Goal: Task Accomplishment & Management: Manage account settings

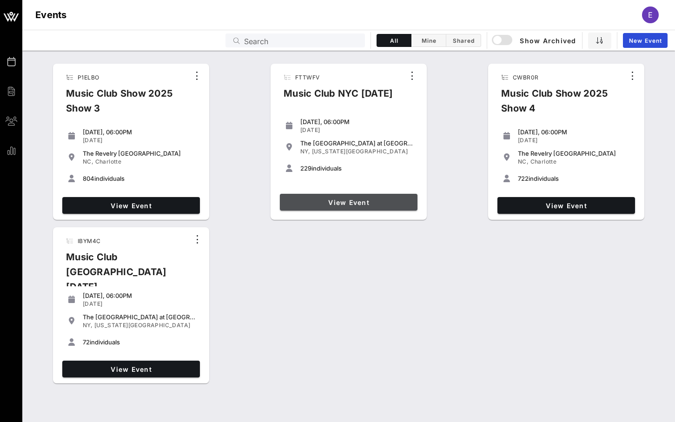
click at [320, 198] on link "View Event" at bounding box center [349, 202] width 138 height 17
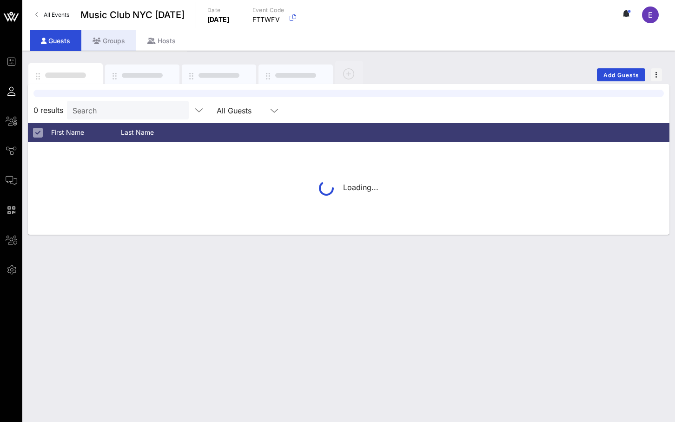
click at [110, 44] on div "Groups" at bounding box center [108, 40] width 55 height 21
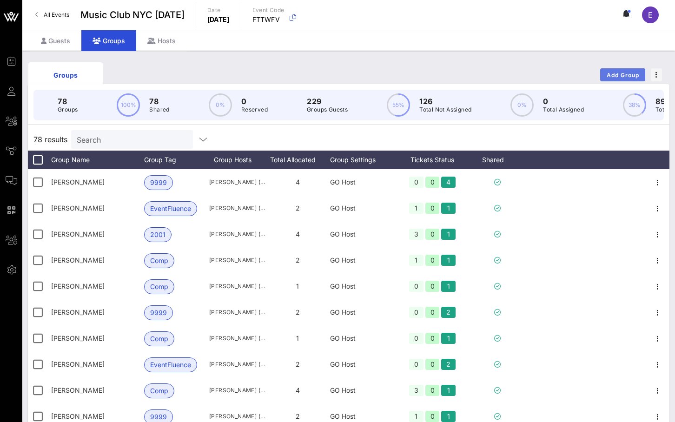
click at [610, 76] on span "Add Group" at bounding box center [622, 75] width 33 height 7
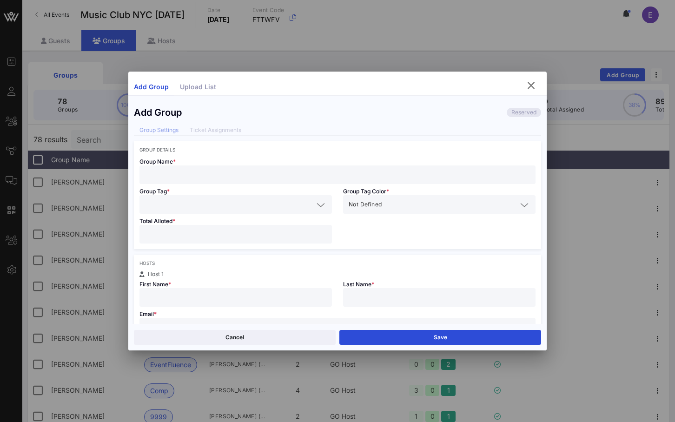
click at [207, 322] on input "text" at bounding box center [337, 327] width 385 height 12
paste input "[PERSON_NAME][EMAIL_ADDRESS][PERSON_NAME][DOMAIN_NAME]"
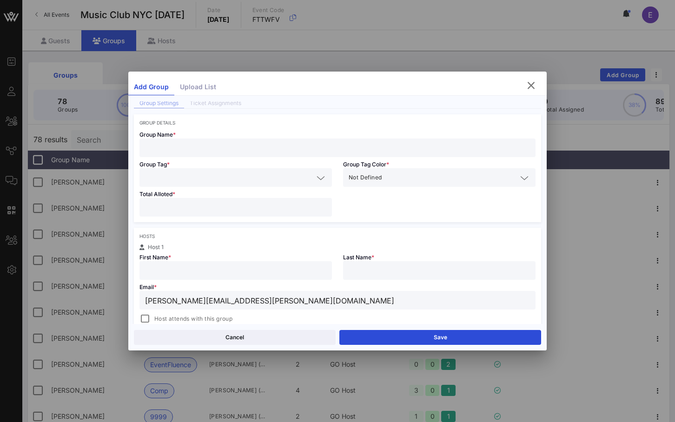
scroll to position [28, 0]
type input "[PERSON_NAME][EMAIL_ADDRESS][PERSON_NAME][DOMAIN_NAME]"
click at [185, 315] on span "Host attends with this group" at bounding box center [193, 317] width 78 height 9
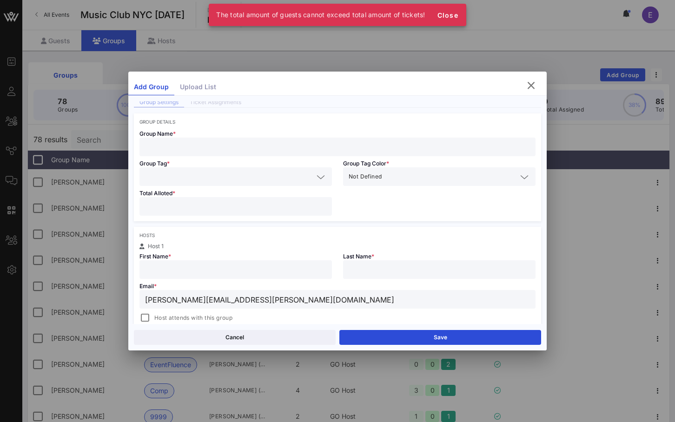
click at [202, 256] on div "First Name *" at bounding box center [236, 264] width 204 height 30
click at [202, 269] on input "text" at bounding box center [235, 269] width 181 height 12
type input "[PERSON_NAME]"
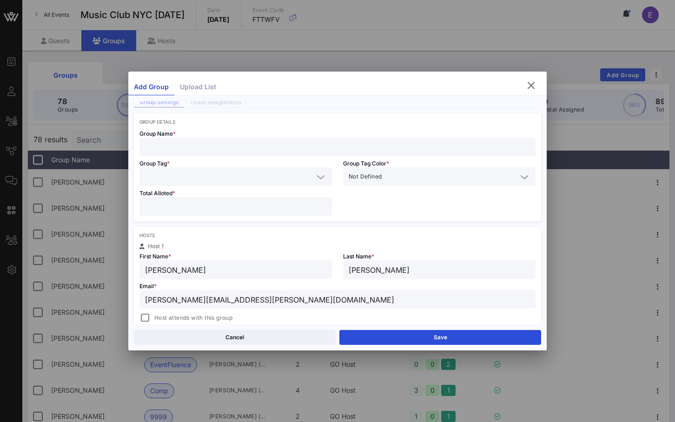
type input "[PERSON_NAME]"
click at [171, 197] on div at bounding box center [235, 206] width 181 height 19
type input "*"
click at [171, 179] on input "text" at bounding box center [229, 177] width 168 height 12
type input "9"
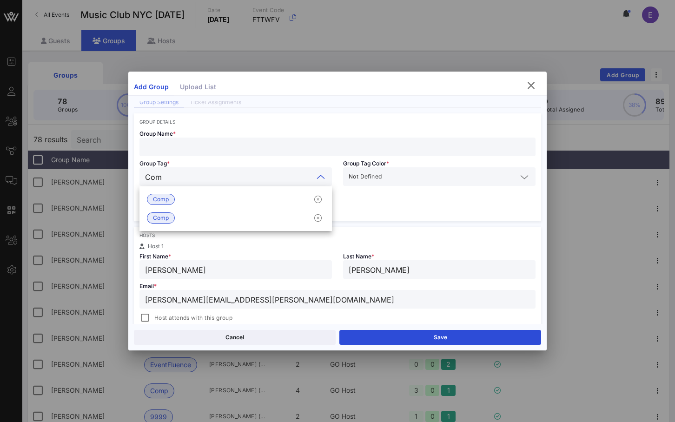
type input "Comp"
click at [167, 199] on span "Comp" at bounding box center [161, 199] width 16 height 10
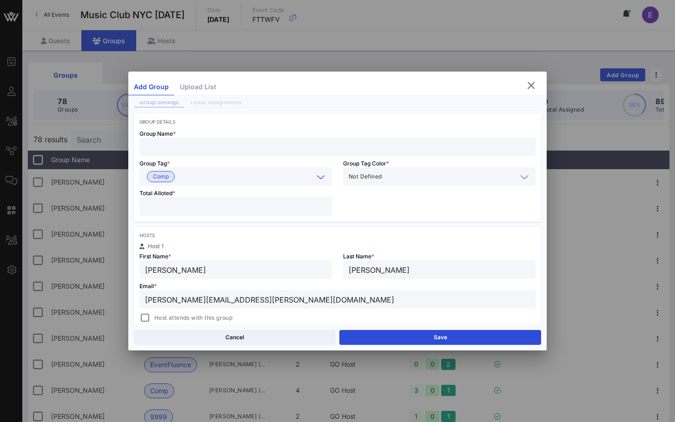
click at [174, 158] on div "Group Tag * Comp" at bounding box center [236, 171] width 204 height 30
click at [174, 154] on div at bounding box center [337, 147] width 385 height 19
type input "[PERSON_NAME]"
click at [145, 319] on div at bounding box center [144, 317] width 13 height 13
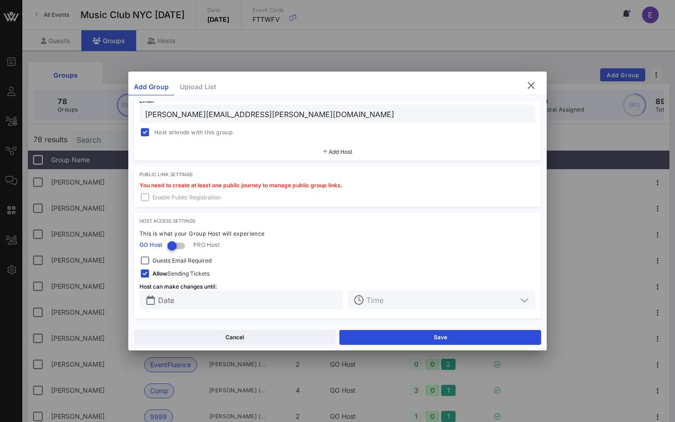
scroll to position [0, 0]
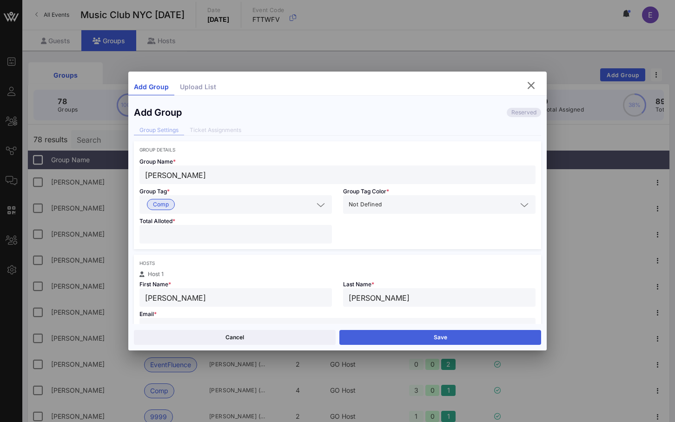
click at [388, 338] on button "Save" at bounding box center [440, 337] width 202 height 15
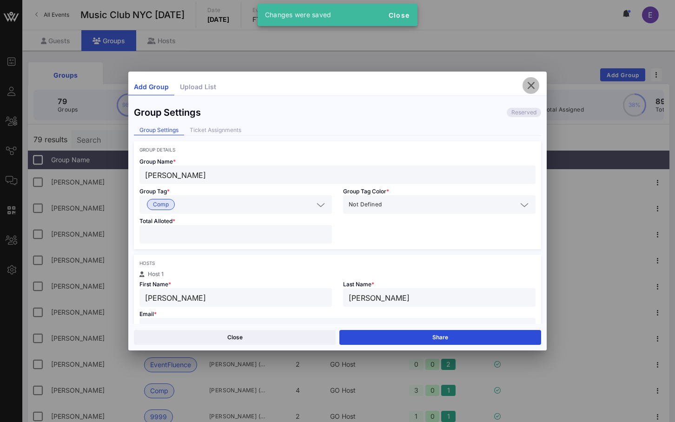
click at [526, 84] on icon "button" at bounding box center [530, 85] width 11 height 11
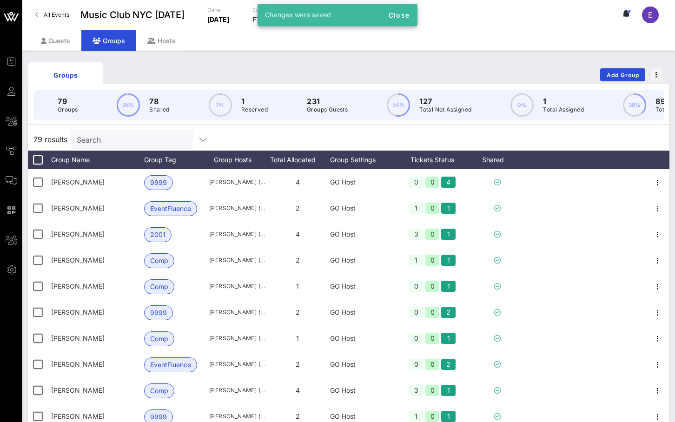
click at [144, 144] on input "Search" at bounding box center [131, 139] width 109 height 12
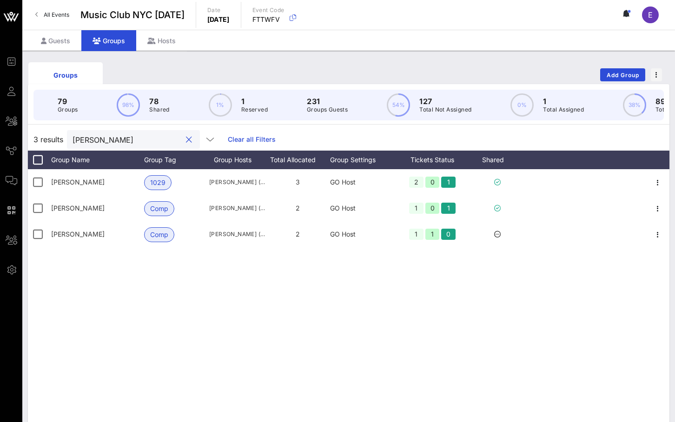
click at [121, 136] on input "[PERSON_NAME]" at bounding box center [126, 139] width 109 height 12
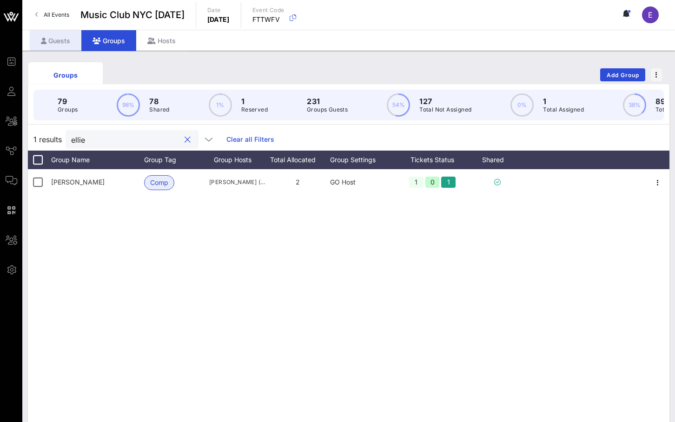
type input "ellie"
click at [48, 40] on div "Guests" at bounding box center [56, 40] width 52 height 21
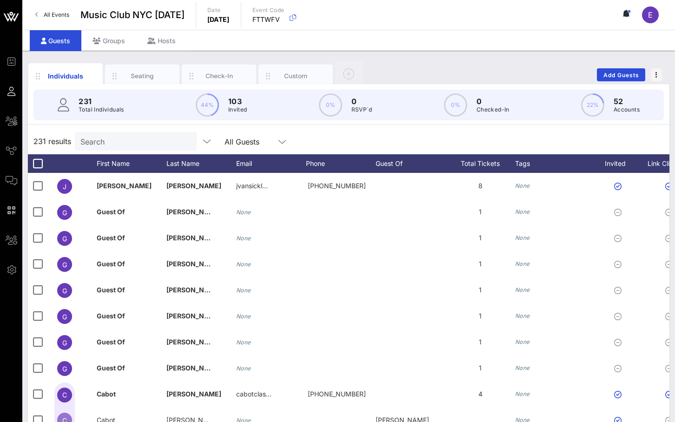
click at [104, 143] on input "Search" at bounding box center [134, 141] width 109 height 12
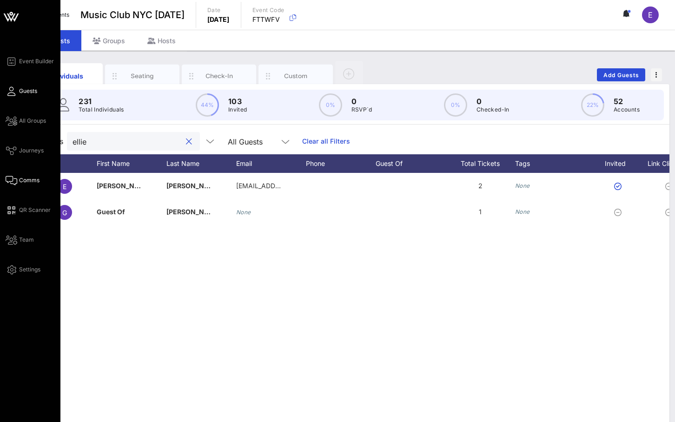
type input "ellie"
click at [16, 180] on icon at bounding box center [12, 180] width 12 height 1
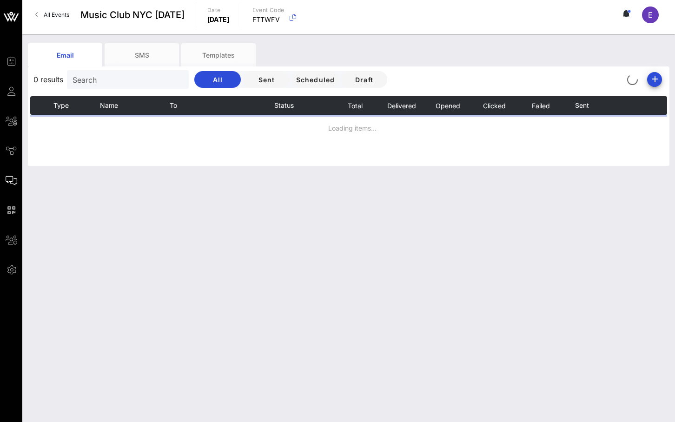
click at [95, 85] on input "Search" at bounding box center [126, 79] width 109 height 12
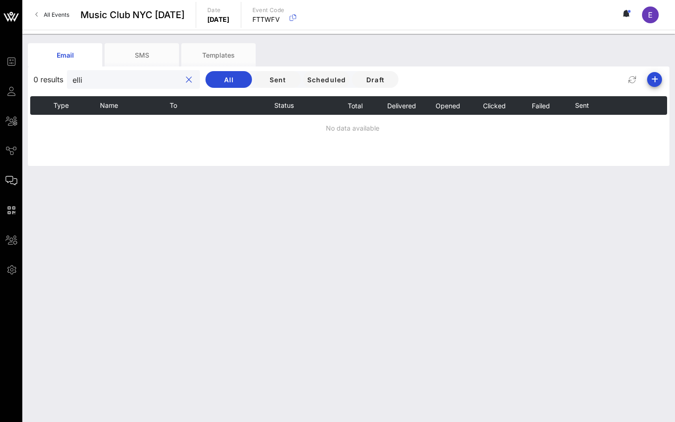
type input "ellie"
click at [183, 83] on div at bounding box center [188, 79] width 11 height 11
click at [186, 82] on button "clear icon" at bounding box center [189, 79] width 6 height 9
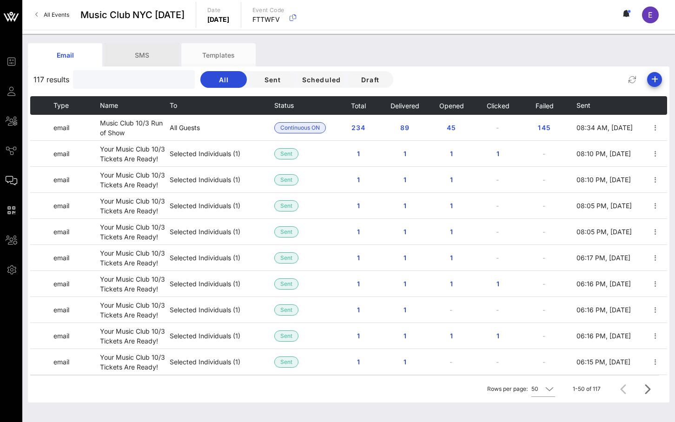
click at [167, 55] on div "SMS" at bounding box center [142, 54] width 74 height 23
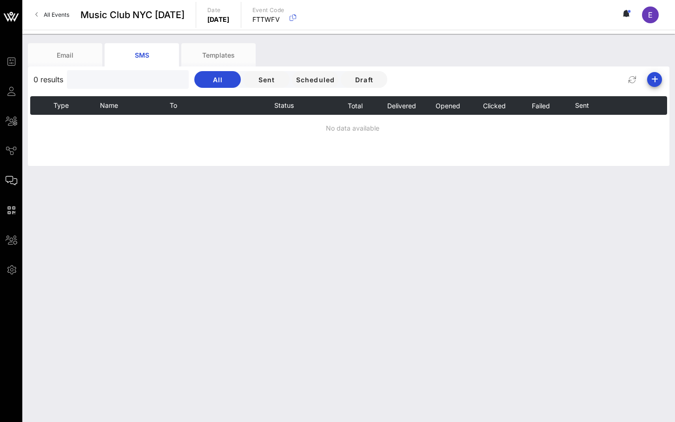
click at [100, 78] on input "text" at bounding box center [126, 79] width 109 height 12
click at [80, 59] on div "Email" at bounding box center [65, 54] width 74 height 23
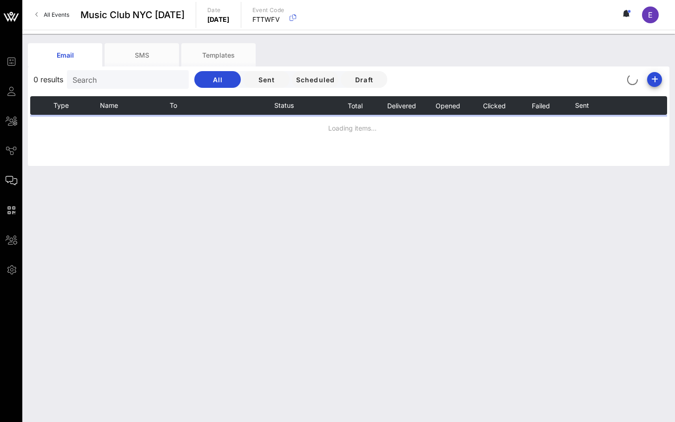
click at [104, 82] on input "Search" at bounding box center [126, 79] width 109 height 12
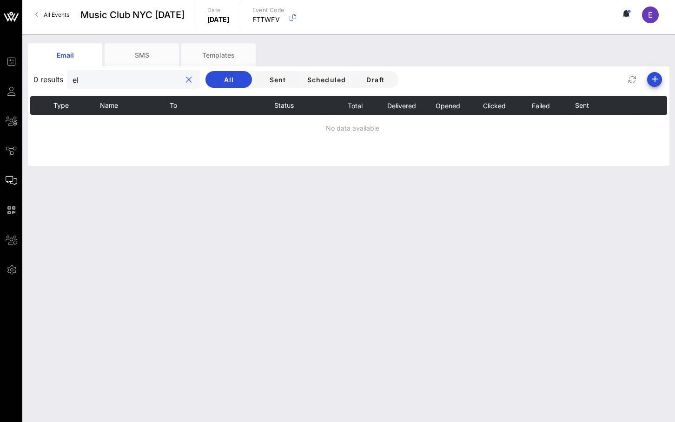
type input "e"
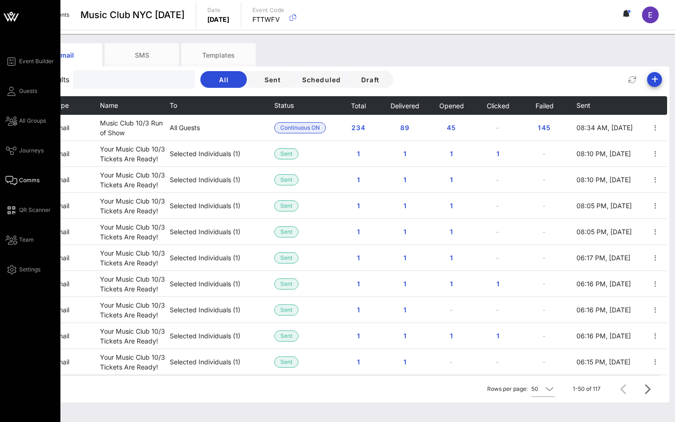
click at [13, 83] on div "Event Builder Guests All Groups Journeys Comms QR Scanner Team Settings" at bounding box center [33, 165] width 55 height 219
click at [13, 92] on icon at bounding box center [12, 91] width 12 height 1
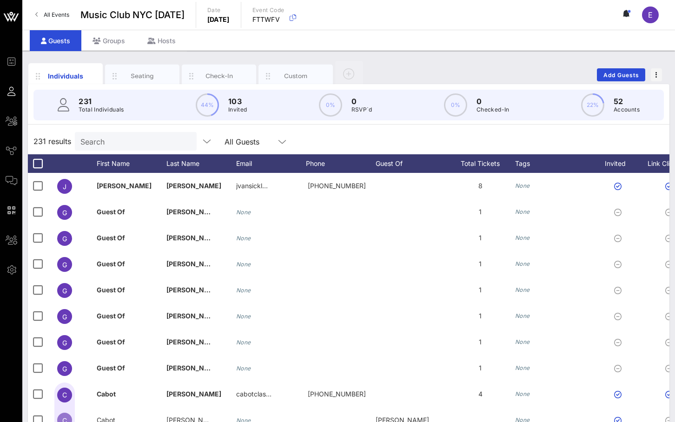
click at [90, 105] on p "Total Individuals" at bounding box center [102, 109] width 46 height 9
click at [90, 132] on div "Search" at bounding box center [134, 141] width 109 height 19
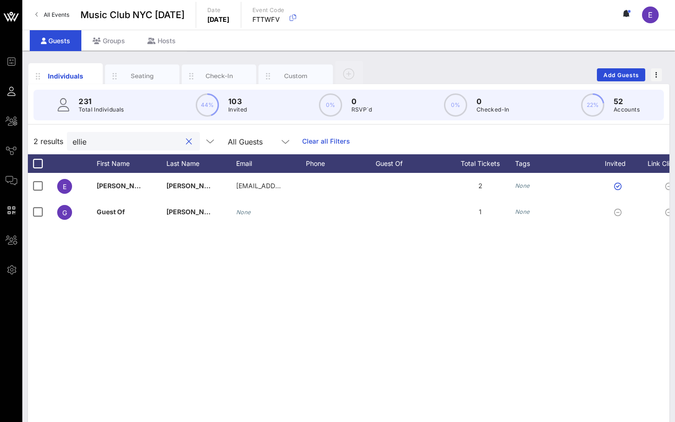
type input "ellie"
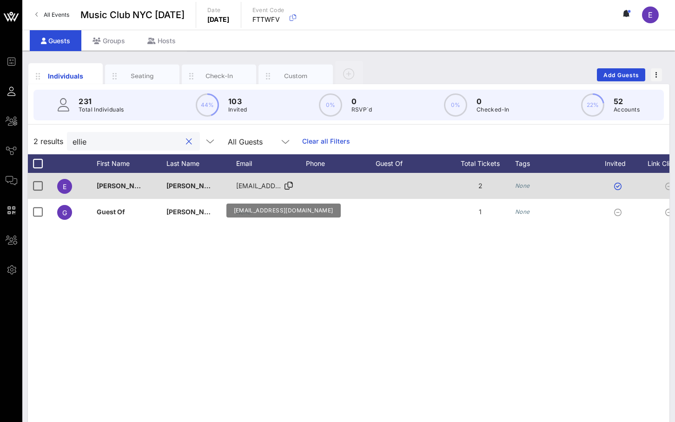
click at [251, 184] on span "[EMAIL_ADDRESS][DOMAIN_NAME]" at bounding box center [292, 186] width 112 height 8
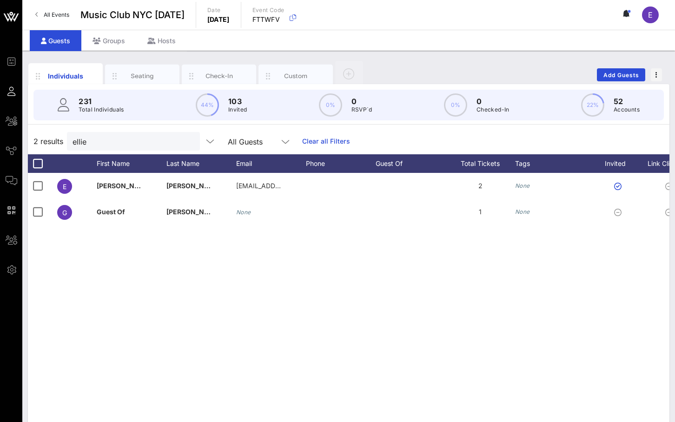
click at [250, 242] on div "E [PERSON_NAME] [EMAIL_ADDRESS][DOMAIN_NAME] 2 None Default [PERSON_NAME] Comp …" at bounding box center [348, 312] width 641 height 279
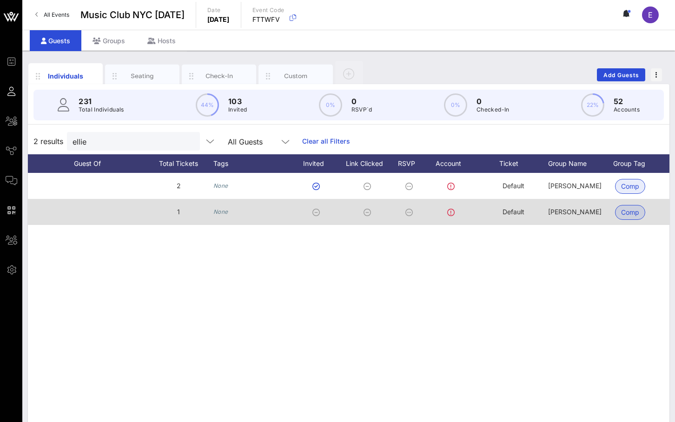
scroll to position [0, 363]
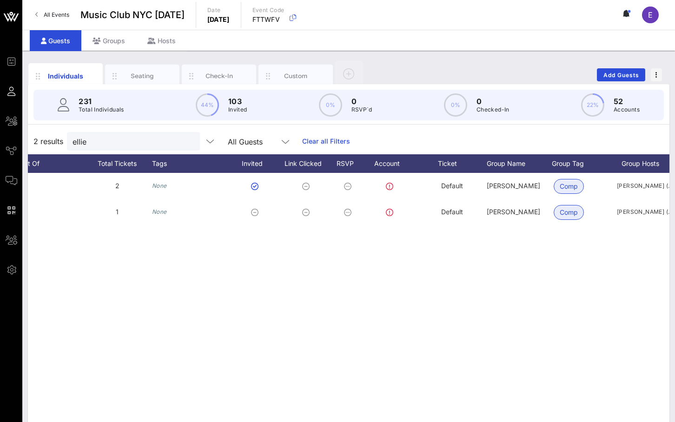
click at [120, 52] on div "Individuals Seating Check-In Custom Add Guests 231 Total Individuals 44% 103 In…" at bounding box center [348, 256] width 652 height 410
click at [119, 46] on div "Groups" at bounding box center [108, 40] width 55 height 21
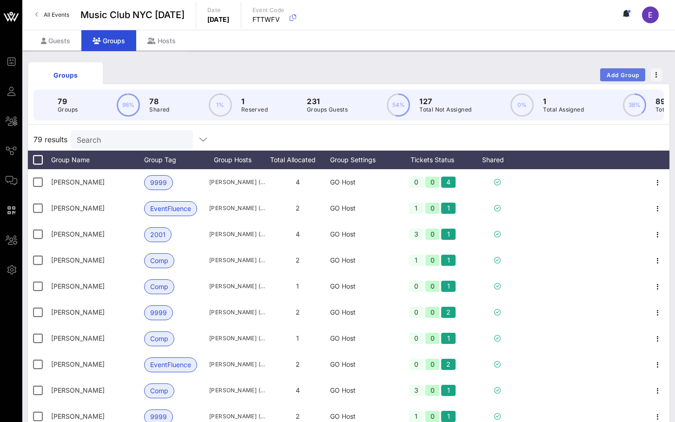
click at [606, 73] on span "Add Group" at bounding box center [622, 75] width 33 height 7
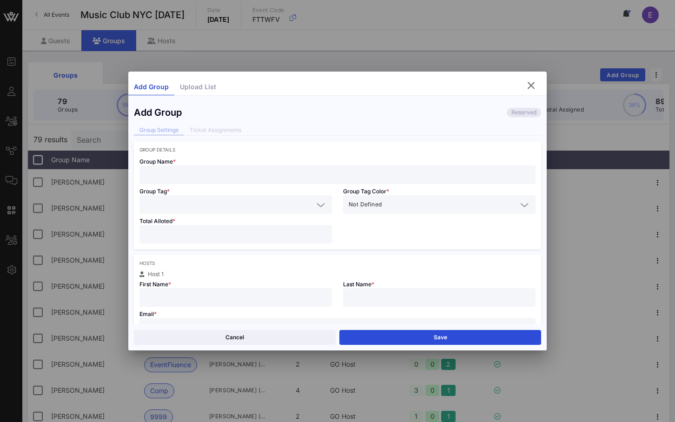
click at [281, 175] on input "text" at bounding box center [337, 175] width 385 height 12
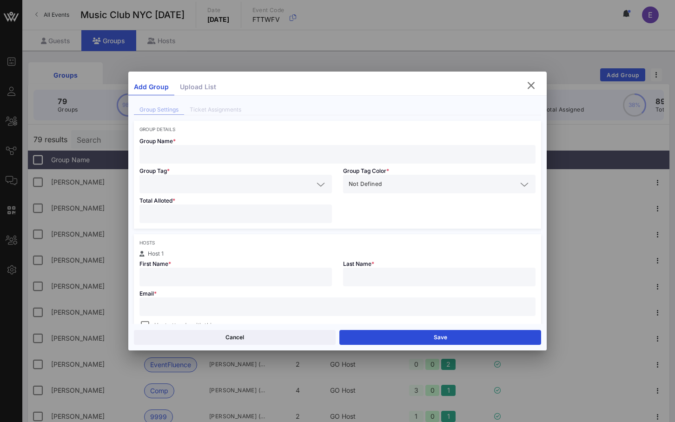
click at [215, 309] on input "text" at bounding box center [337, 307] width 385 height 12
paste input "[PERSON_NAME][EMAIL_ADDRESS][PERSON_NAME][DOMAIN_NAME]"
type input "[PERSON_NAME][EMAIL_ADDRESS][PERSON_NAME][DOMAIN_NAME]"
click at [206, 281] on input "text" at bounding box center [235, 277] width 181 height 12
type input "[PERSON_NAME]"
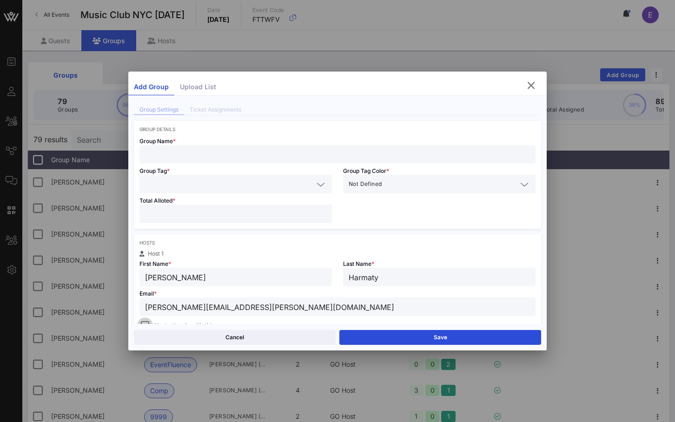
type input "Harmaty"
click at [148, 323] on div at bounding box center [144, 325] width 13 height 13
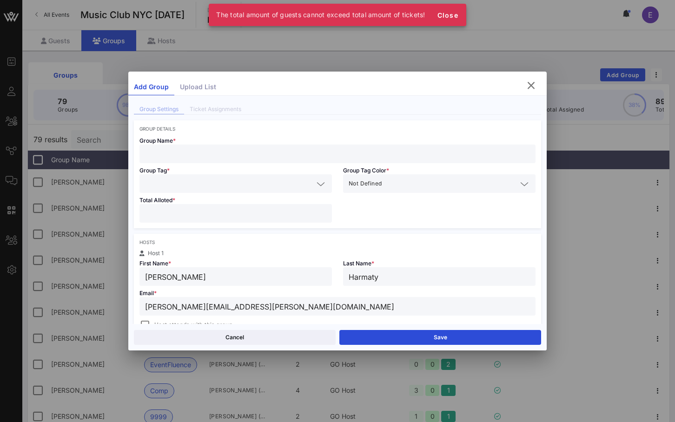
scroll to position [28, 0]
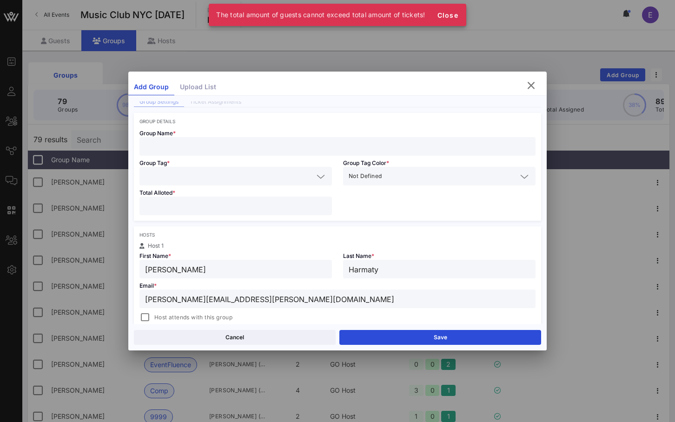
click at [164, 210] on input "number" at bounding box center [235, 206] width 181 height 12
type input "*"
click at [167, 171] on input "text" at bounding box center [229, 176] width 168 height 12
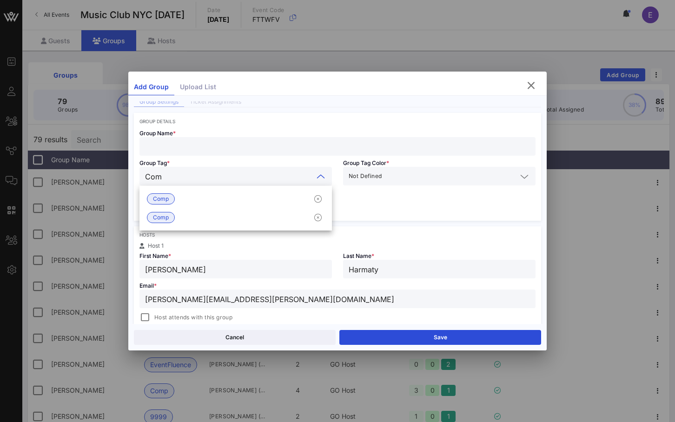
type input "Comp"
click at [159, 191] on div "Comp" at bounding box center [235, 199] width 192 height 19
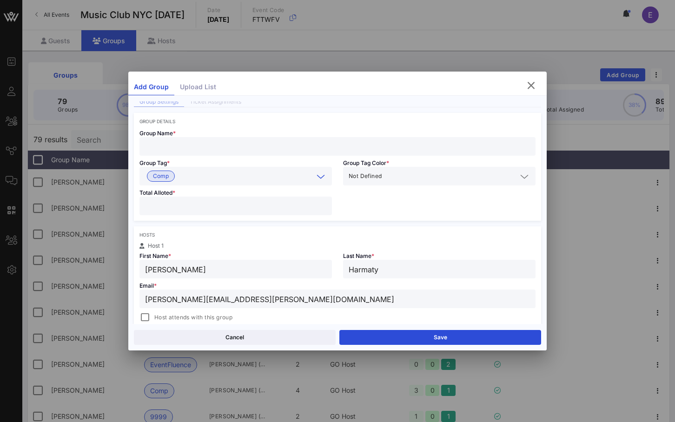
click at [160, 151] on input "text" at bounding box center [337, 146] width 385 height 12
type input "[PERSON_NAME]"
click at [146, 174] on div "Comp" at bounding box center [229, 176] width 168 height 12
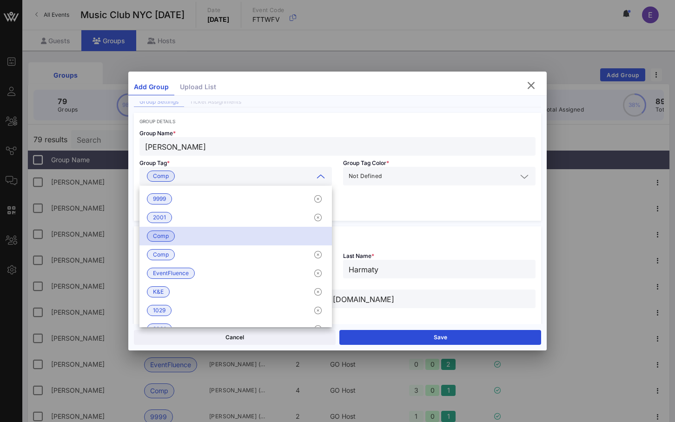
click at [184, 155] on div "[PERSON_NAME]" at bounding box center [337, 146] width 385 height 19
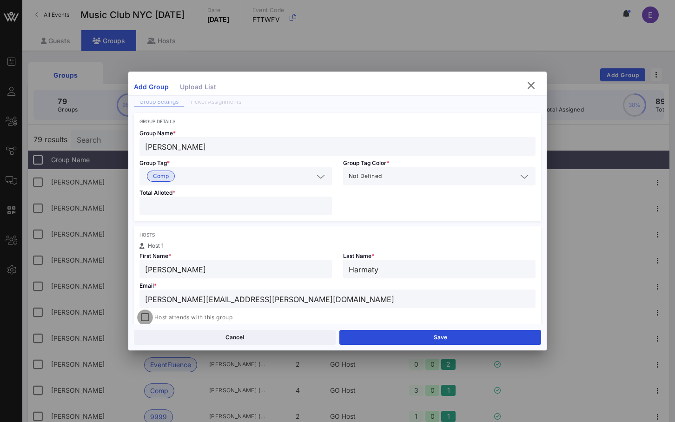
click at [148, 316] on div at bounding box center [144, 317] width 13 height 13
click at [357, 331] on button "Save" at bounding box center [440, 337] width 202 height 15
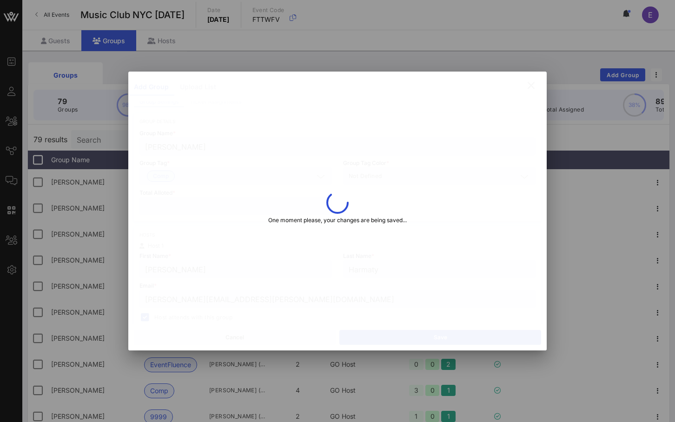
type input "[EMAIL_ADDRESS][DOMAIN_NAME]"
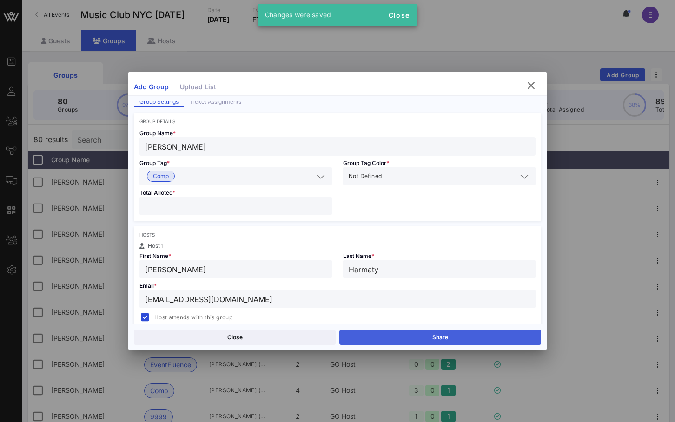
click at [356, 331] on button "Share" at bounding box center [440, 337] width 202 height 15
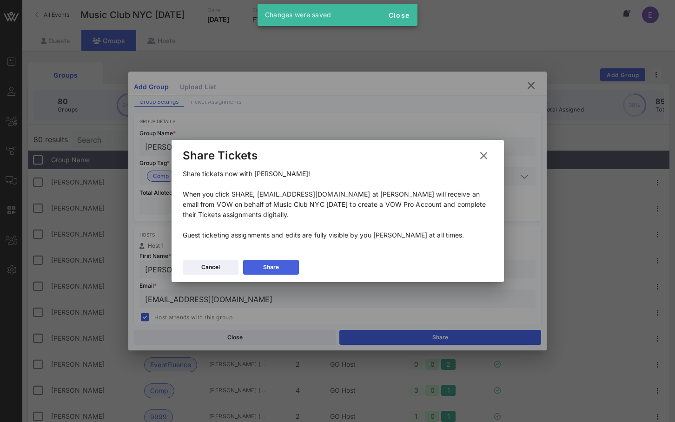
click at [277, 267] on div "Share" at bounding box center [271, 267] width 16 height 9
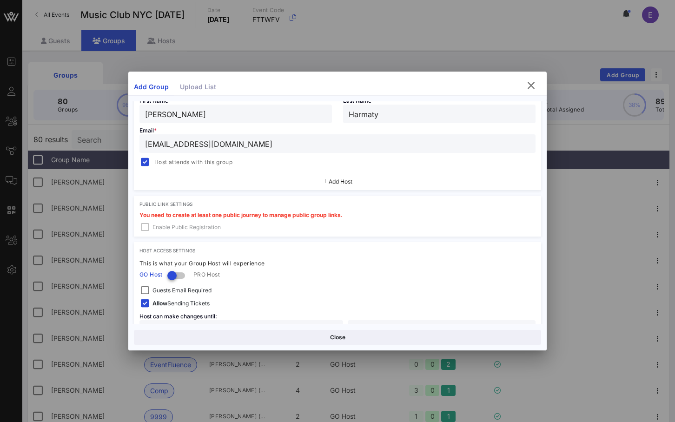
scroll to position [213, 0]
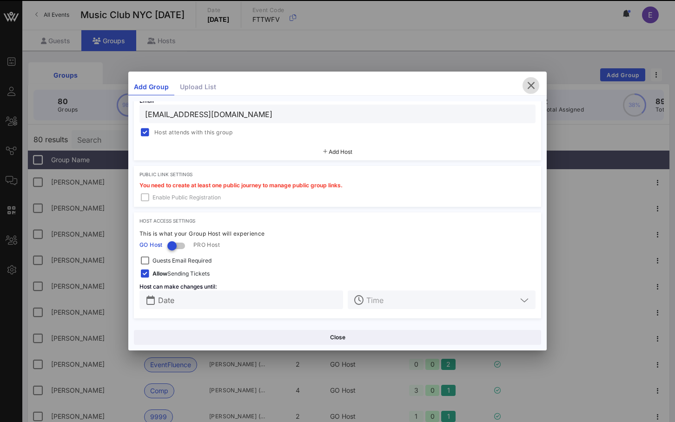
click at [533, 93] on button "button" at bounding box center [530, 85] width 17 height 17
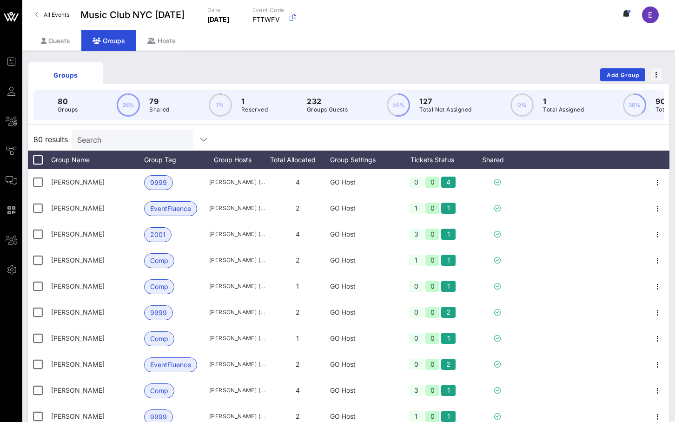
click at [49, 18] on span "All Events" at bounding box center [57, 14] width 26 height 7
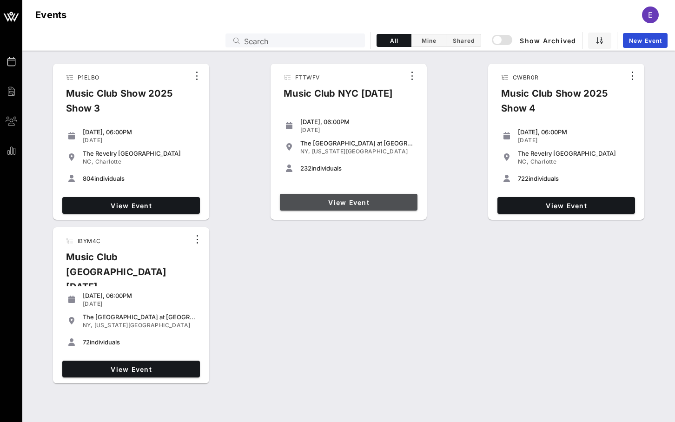
click at [303, 198] on link "View Event" at bounding box center [349, 202] width 138 height 17
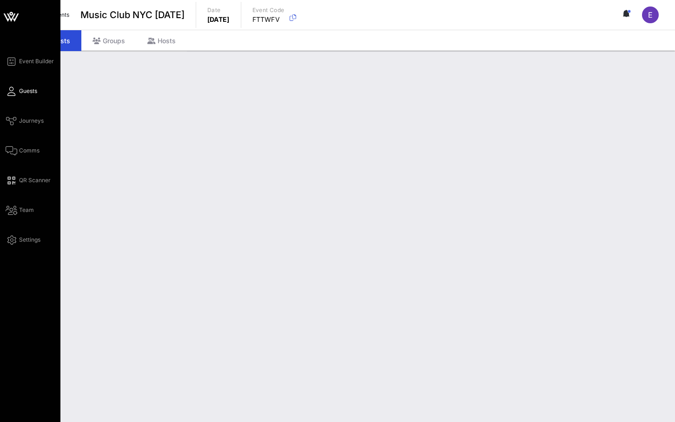
click at [15, 158] on div "Event Builder Guests Journeys Comms QR Scanner Team Settings" at bounding box center [33, 151] width 55 height 190
click at [15, 168] on div "Event Builder Guests Journeys Comms QR Scanner Team Settings" at bounding box center [33, 151] width 55 height 190
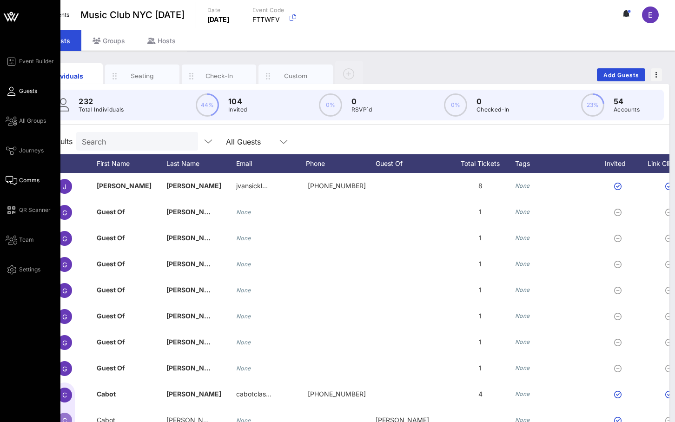
click at [15, 180] on icon at bounding box center [12, 180] width 12 height 1
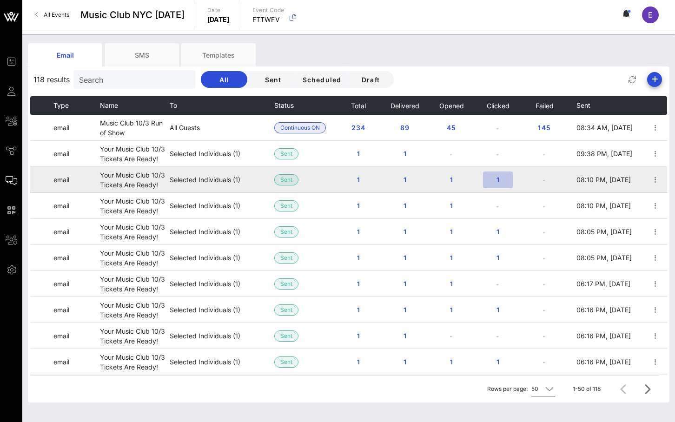
click at [501, 180] on span "1" at bounding box center [497, 180] width 15 height 8
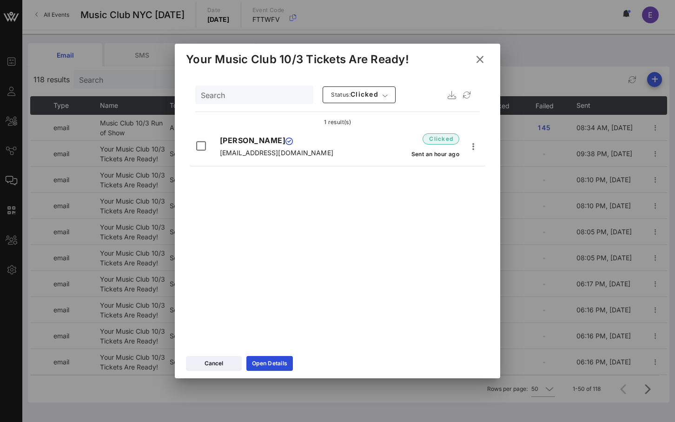
click at [475, 53] on button at bounding box center [480, 59] width 18 height 17
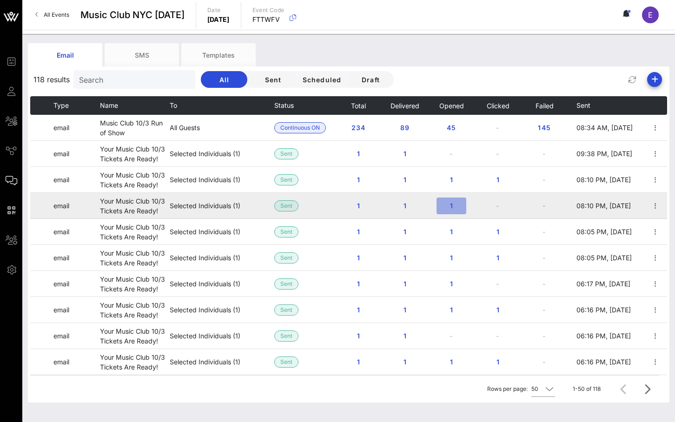
click at [447, 201] on button "1" at bounding box center [451, 206] width 30 height 17
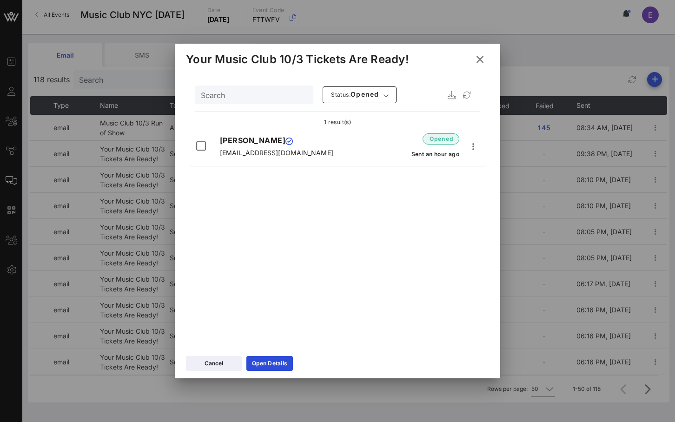
click at [479, 59] on icon at bounding box center [480, 59] width 14 height 13
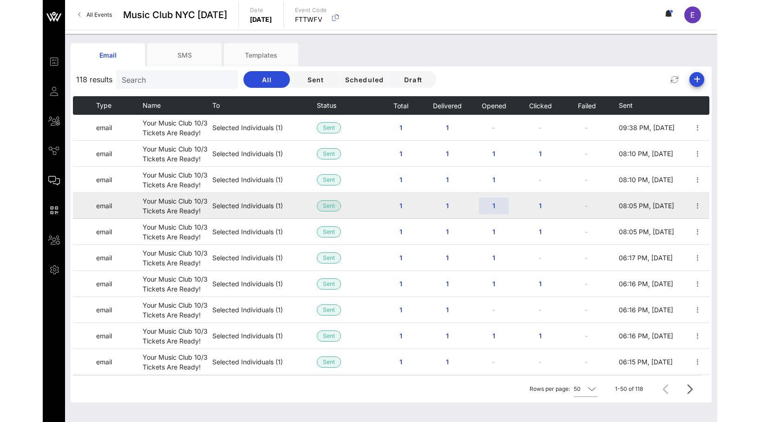
scroll to position [30, 0]
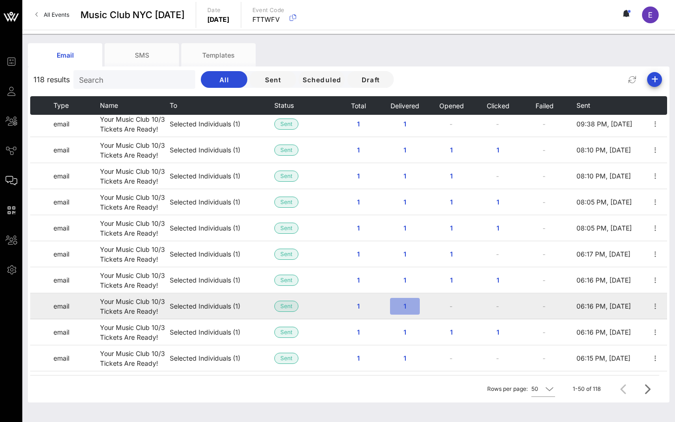
click at [407, 298] on button "1" at bounding box center [405, 306] width 30 height 17
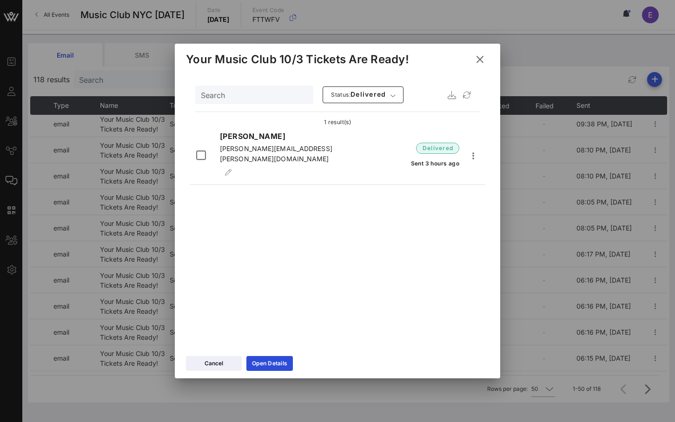
click at [477, 61] on icon at bounding box center [479, 60] width 15 height 14
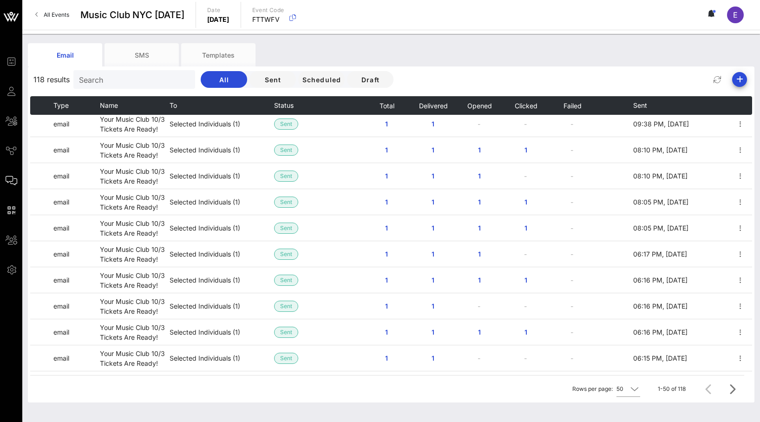
click at [50, 13] on span "All Events" at bounding box center [57, 14] width 26 height 7
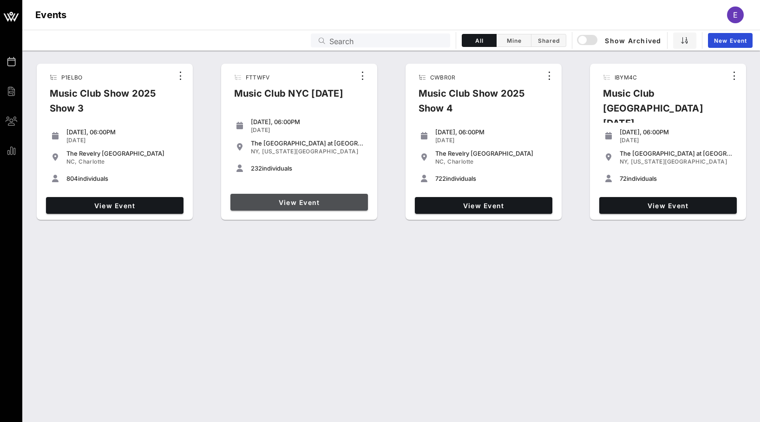
click at [312, 196] on link "View Event" at bounding box center [300, 202] width 138 height 17
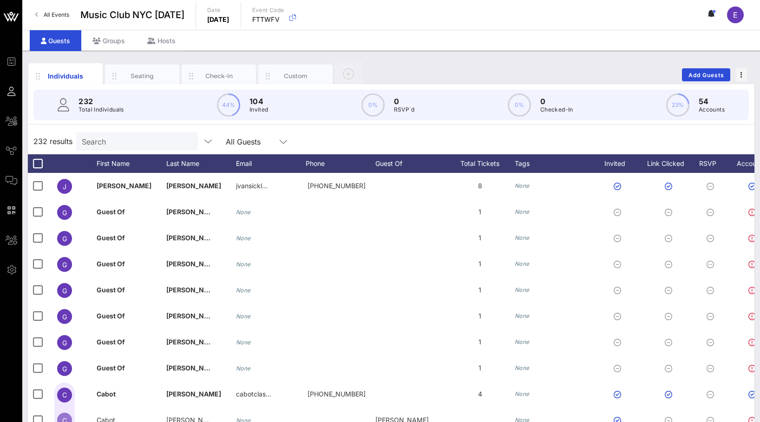
click at [136, 140] on input "Search" at bounding box center [136, 141] width 109 height 12
type input "k"
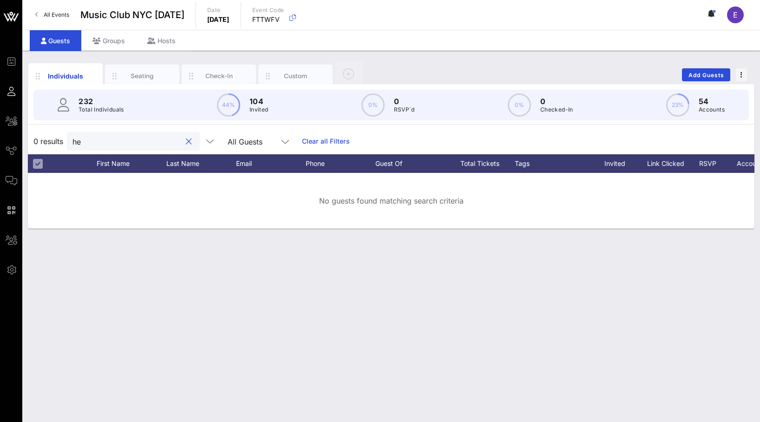
type input "h"
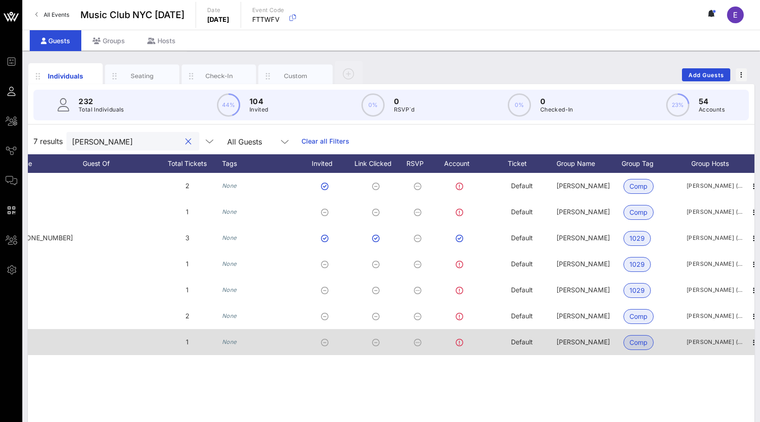
scroll to position [0, 304]
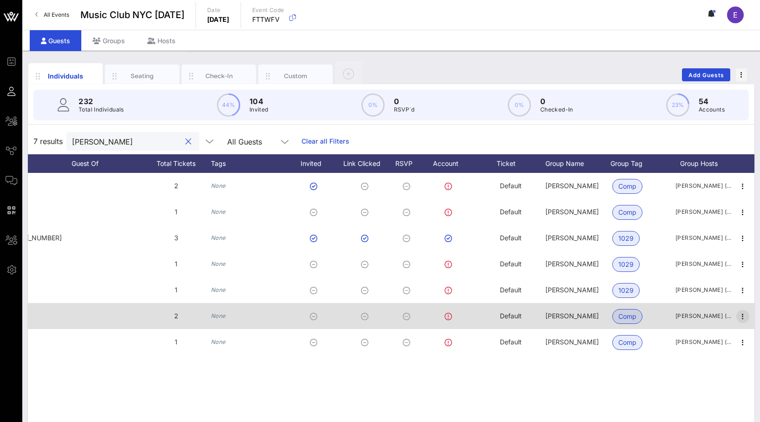
type input "[PERSON_NAME]"
click at [674, 314] on icon "button" at bounding box center [743, 316] width 11 height 11
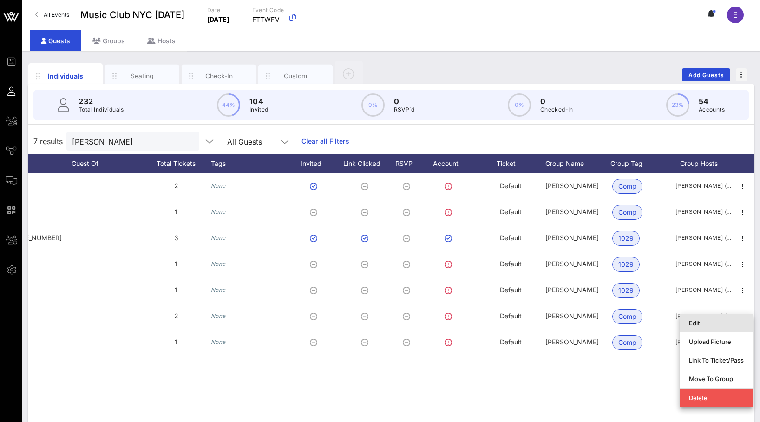
click at [674, 328] on div "Edit" at bounding box center [716, 323] width 55 height 15
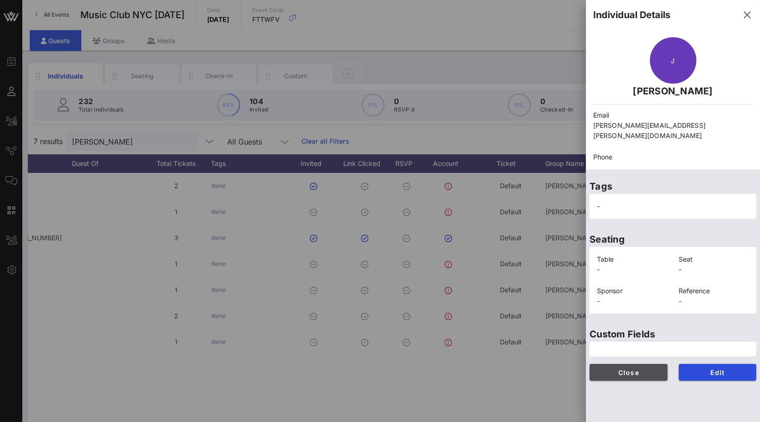
click at [642, 369] on span "Close" at bounding box center [628, 373] width 63 height 8
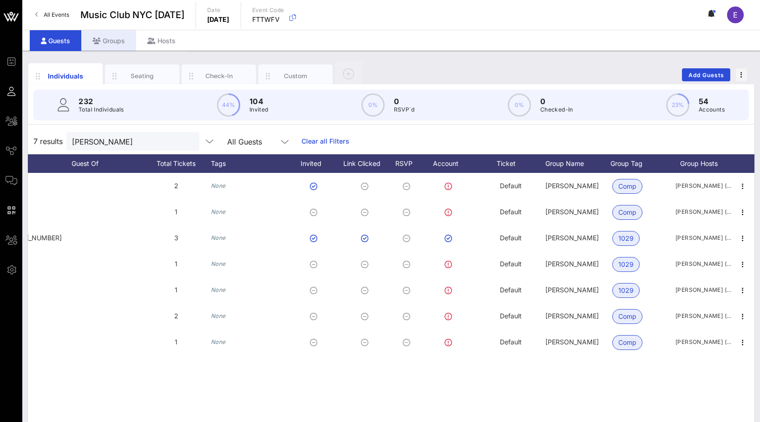
click at [119, 43] on div "Groups" at bounding box center [108, 40] width 55 height 21
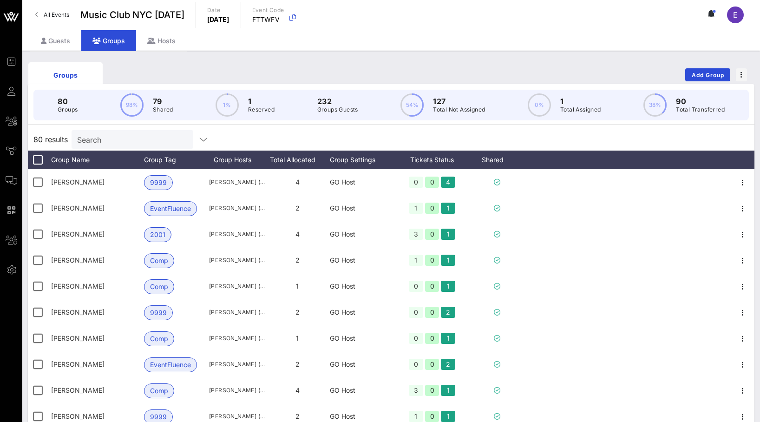
click at [133, 146] on div "Search" at bounding box center [131, 139] width 109 height 19
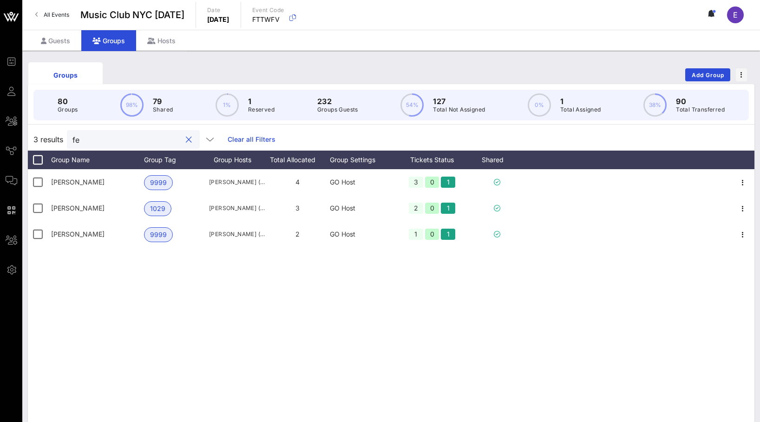
type input "f"
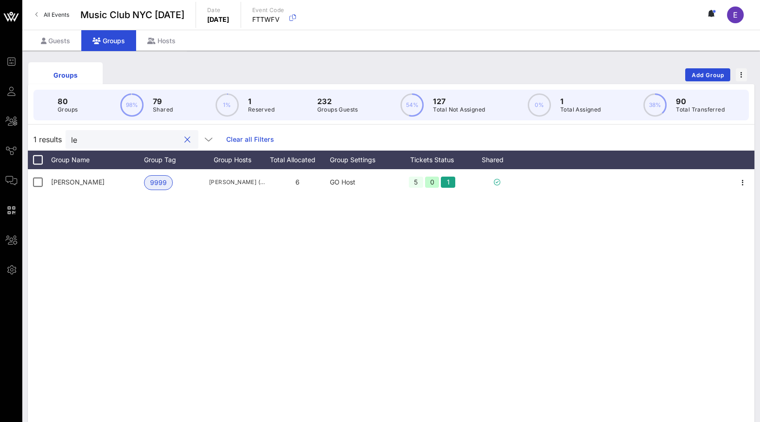
type input "l"
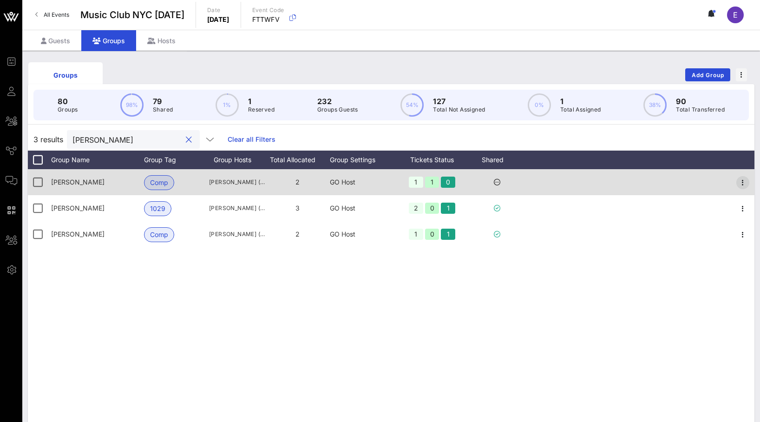
type input "[PERSON_NAME]"
click at [674, 180] on icon "button" at bounding box center [743, 182] width 11 height 11
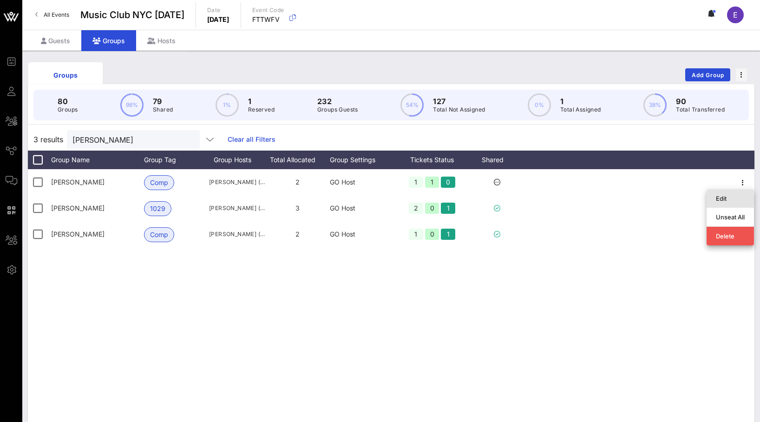
click at [674, 199] on div "Edit" at bounding box center [730, 198] width 29 height 7
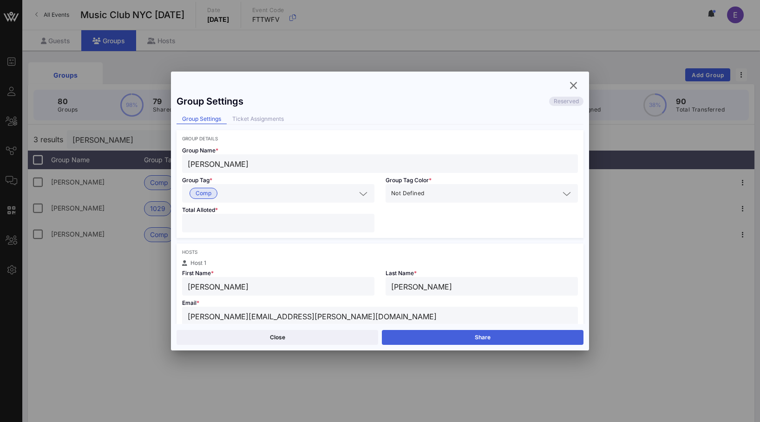
click at [429, 332] on button "Share" at bounding box center [483, 337] width 202 height 15
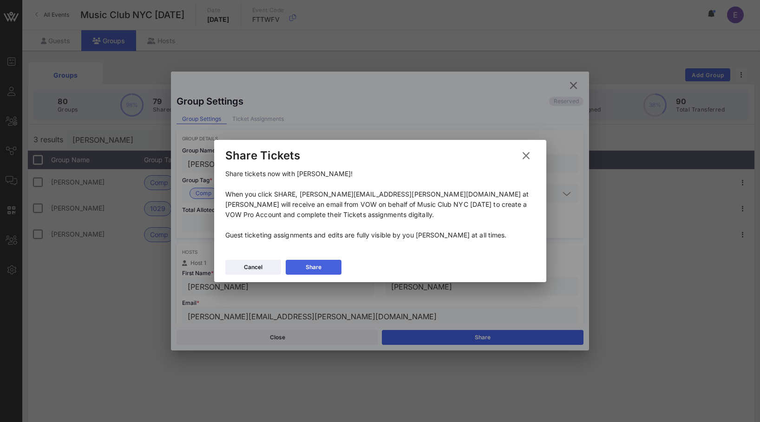
click at [329, 267] on button "Share" at bounding box center [314, 267] width 56 height 15
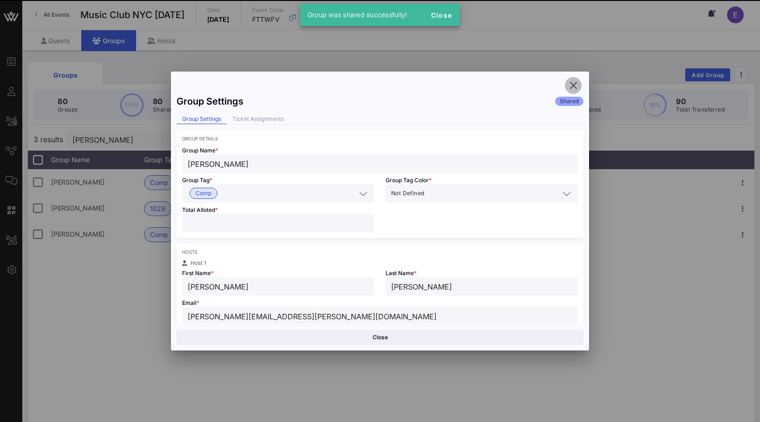
click at [571, 88] on icon "button" at bounding box center [573, 85] width 11 height 11
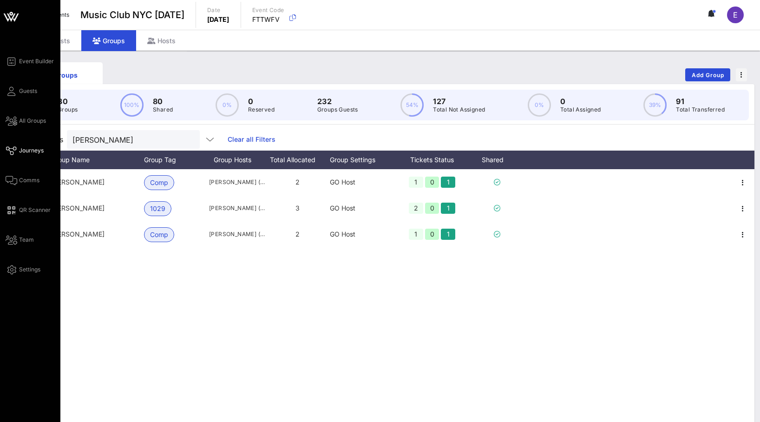
click at [23, 152] on span "Journeys" at bounding box center [31, 150] width 25 height 8
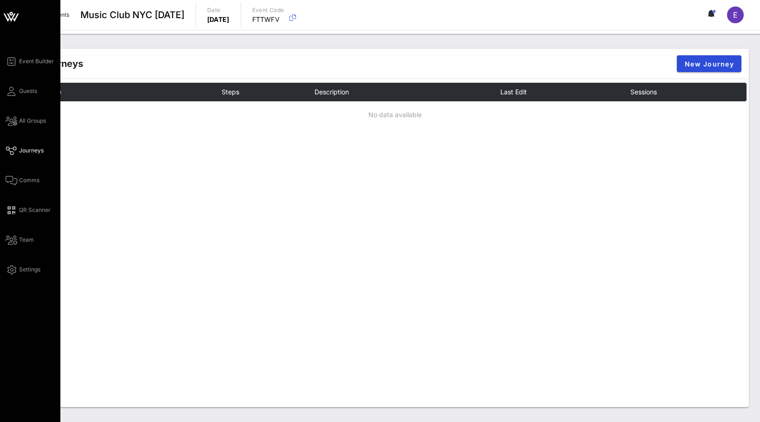
click at [36, 55] on div "Event Builder Guests All Groups Journeys Comms QR Scanner Team Settings" at bounding box center [30, 211] width 60 height 422
click at [36, 61] on span "Event Builder" at bounding box center [36, 61] width 35 height 8
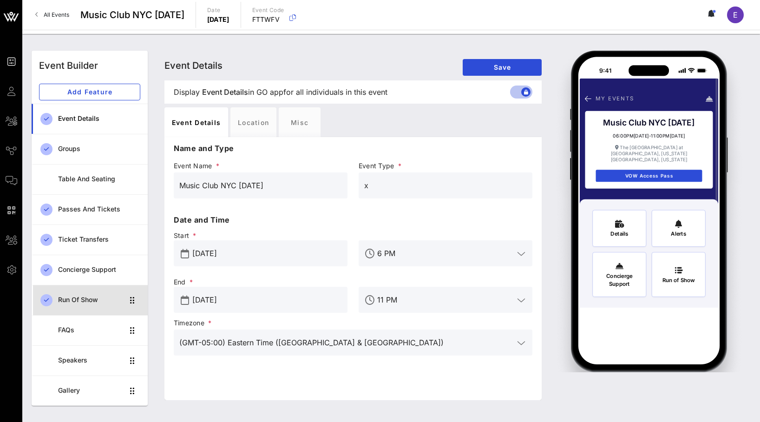
click at [92, 296] on div "Run of Show" at bounding box center [91, 300] width 66 height 8
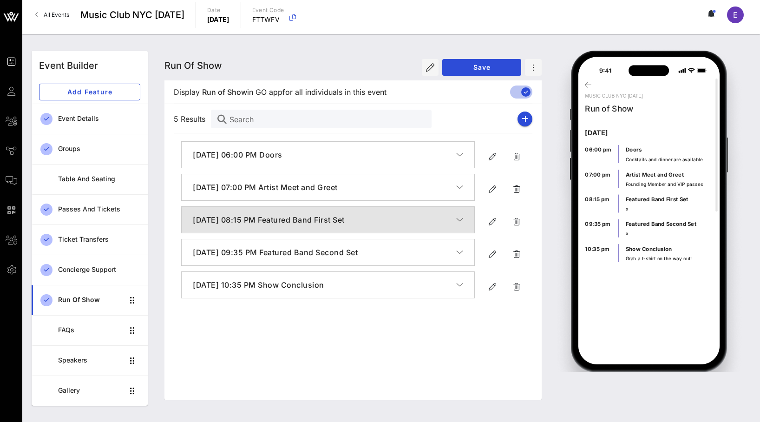
click at [277, 221] on h4 "[DATE] 08:15 PM Featured Band First Set" at bounding box center [324, 219] width 263 height 11
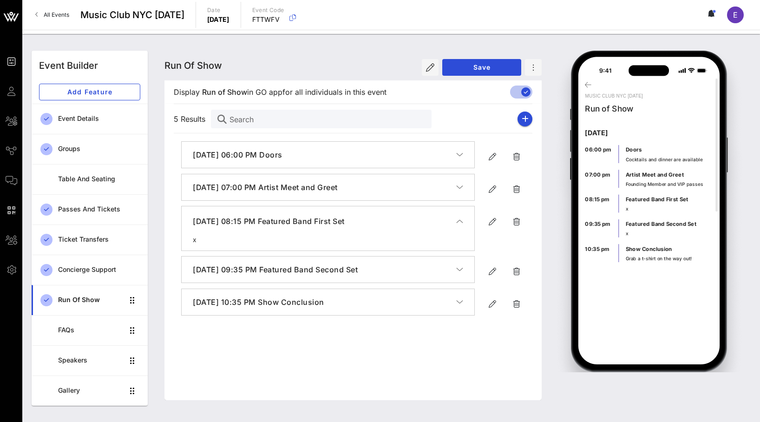
click at [277, 221] on h4 "[DATE] 08:15 PM Featured Band First Set" at bounding box center [324, 221] width 263 height 11
